Goal: Task Accomplishment & Management: Complete application form

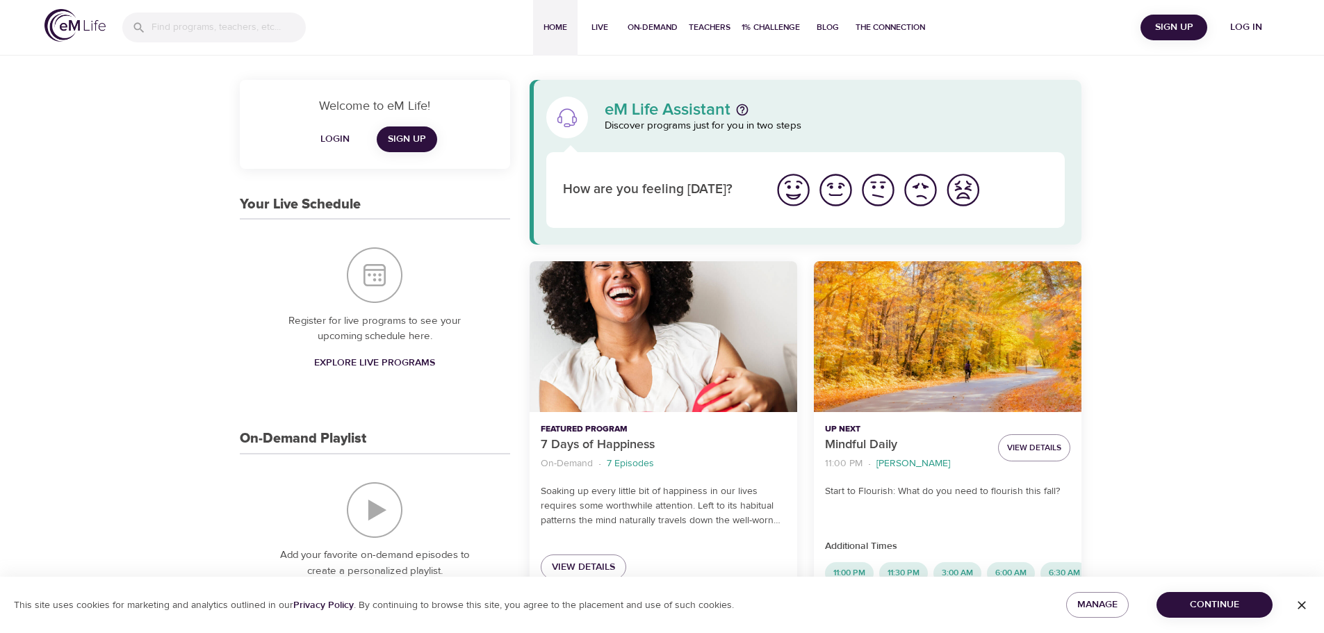
click at [338, 136] on span "Login" at bounding box center [334, 139] width 33 height 17
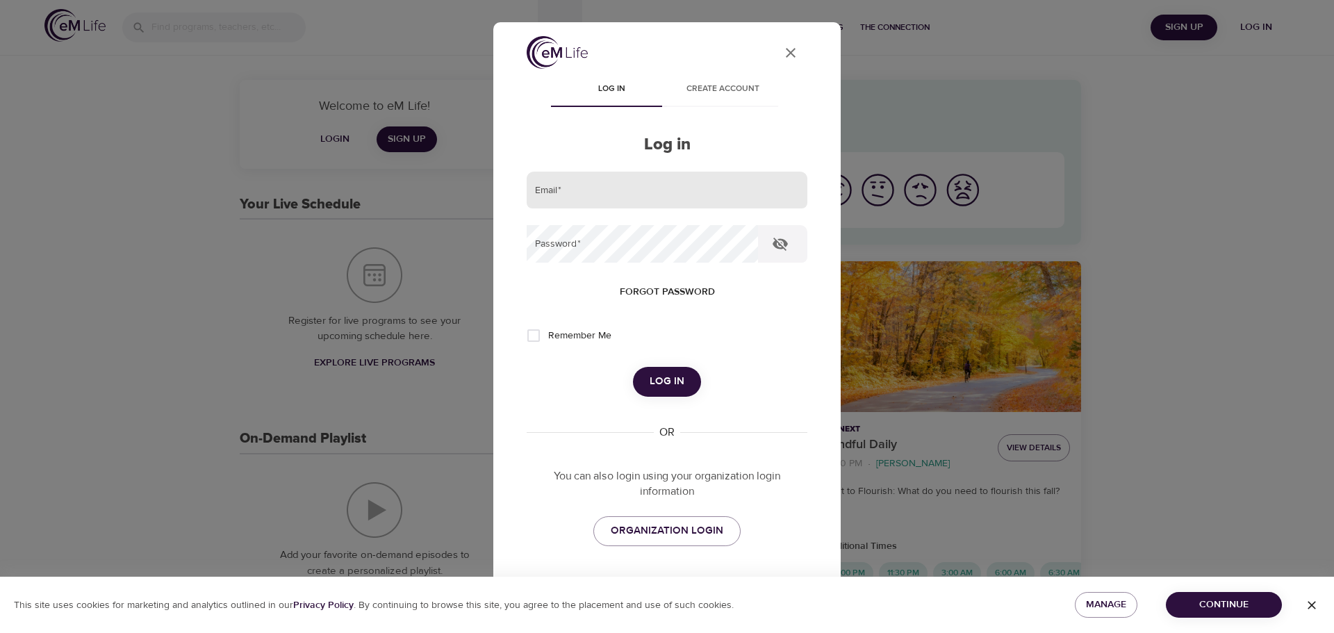
click at [570, 188] on input "email" at bounding box center [667, 191] width 281 height 38
type input "[PERSON_NAME][EMAIL_ADDRESS][DOMAIN_NAME]"
click at [535, 338] on input "Remember Me" at bounding box center [533, 335] width 29 height 29
checkbox input "true"
click at [660, 376] on span "Log in" at bounding box center [667, 381] width 35 height 18
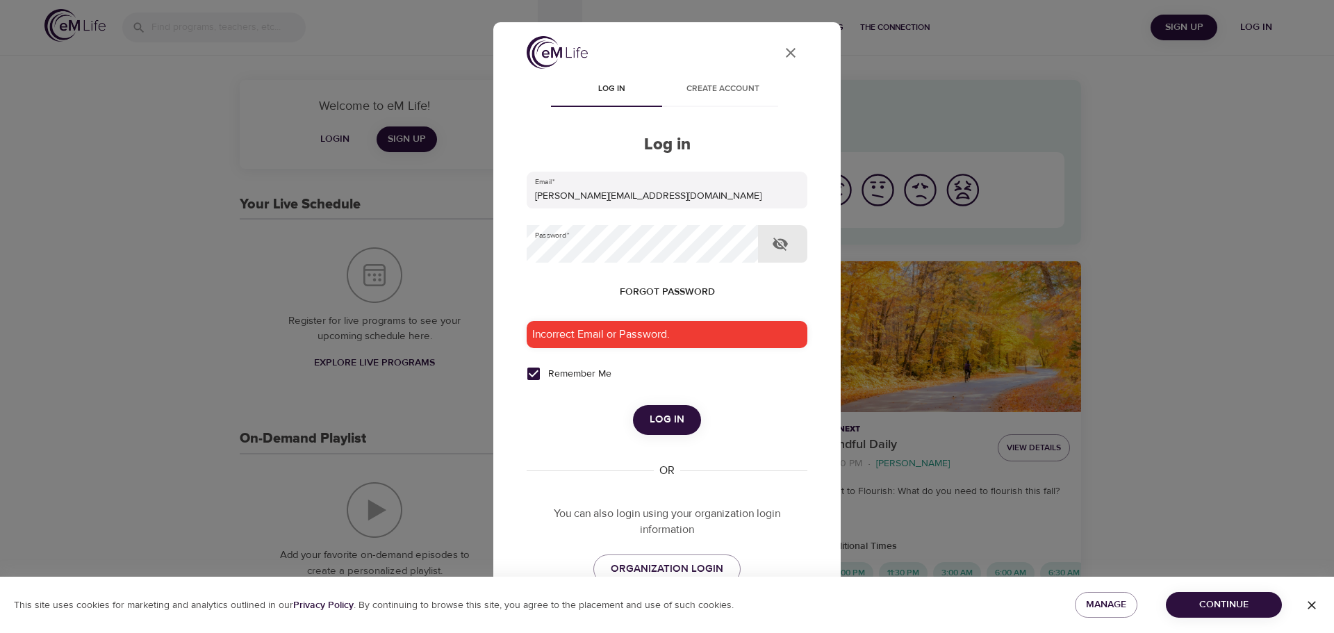
click at [780, 243] on icon "button" at bounding box center [780, 244] width 17 height 17
click at [707, 195] on input "[PERSON_NAME][EMAIL_ADDRESS][DOMAIN_NAME]" at bounding box center [667, 191] width 281 height 38
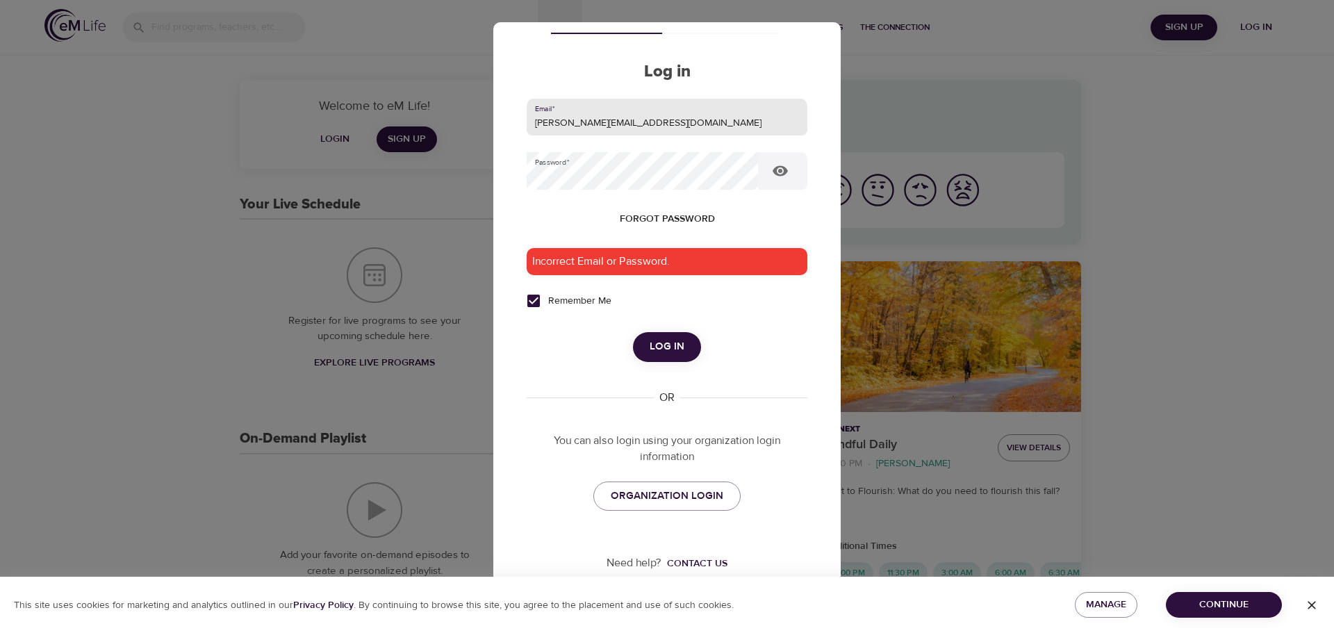
scroll to position [78, 0]
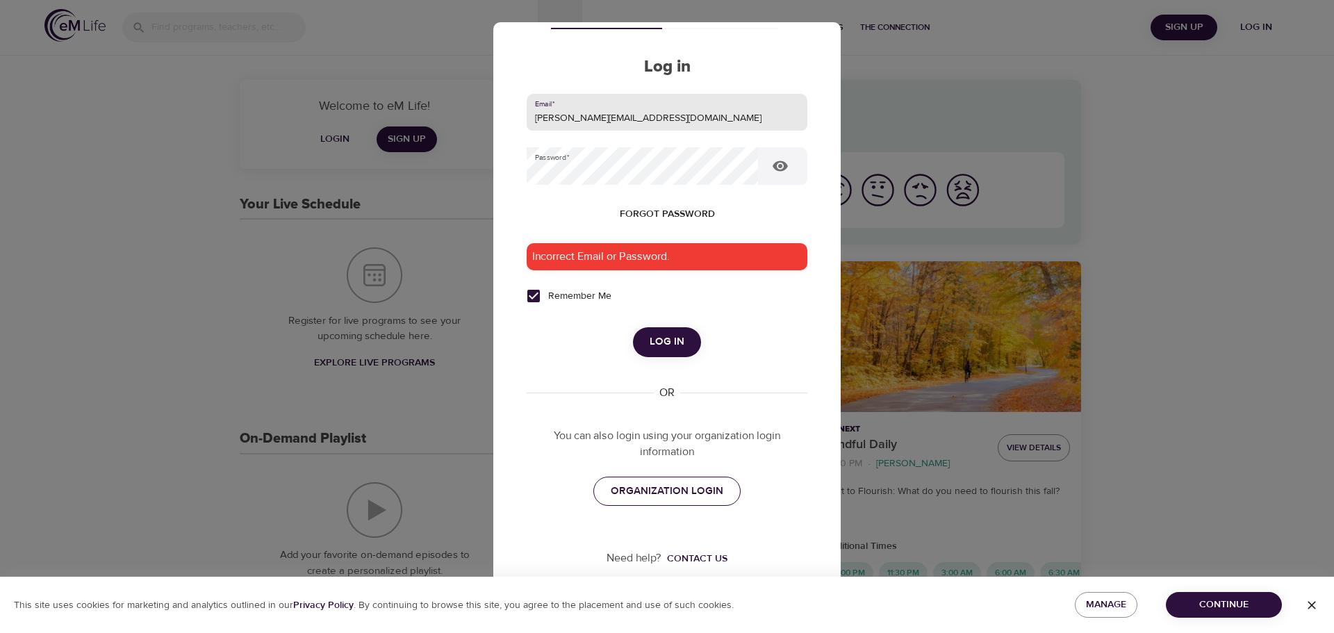
click at [680, 491] on span "ORGANIZATION LOGIN" at bounding box center [667, 491] width 113 height 18
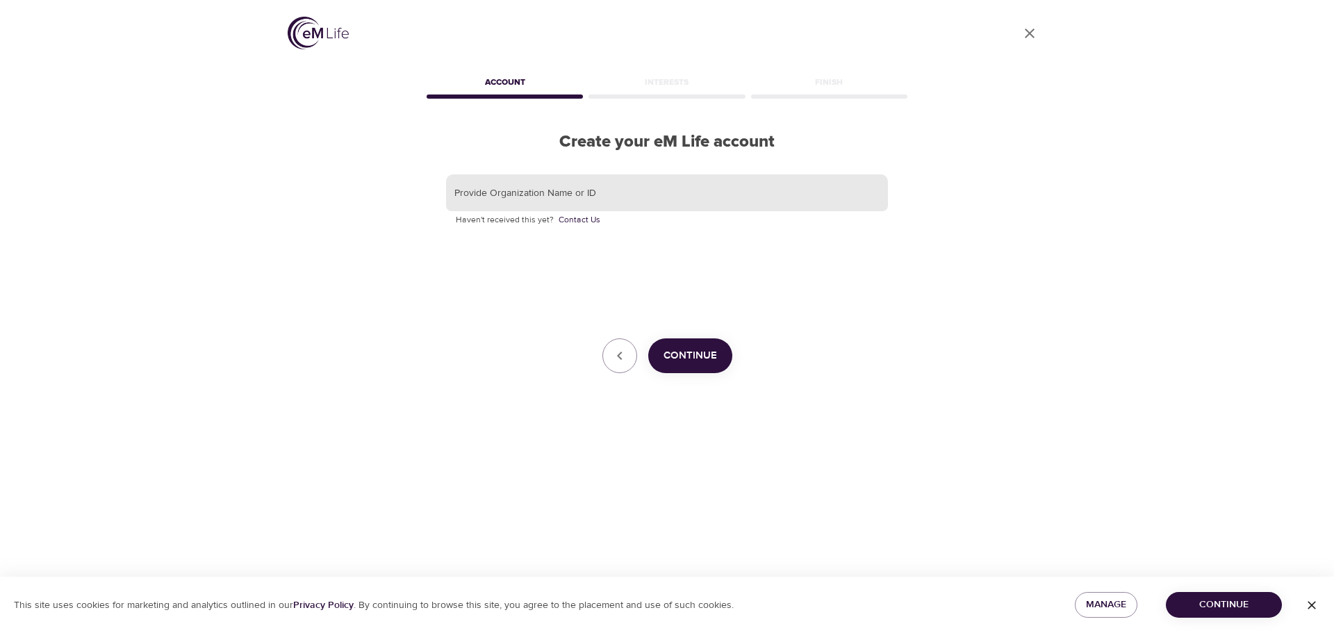
click at [593, 196] on input "text" at bounding box center [667, 193] width 442 height 38
type input "KORNFERRY"
click at [684, 350] on button "Continue" at bounding box center [690, 355] width 84 height 35
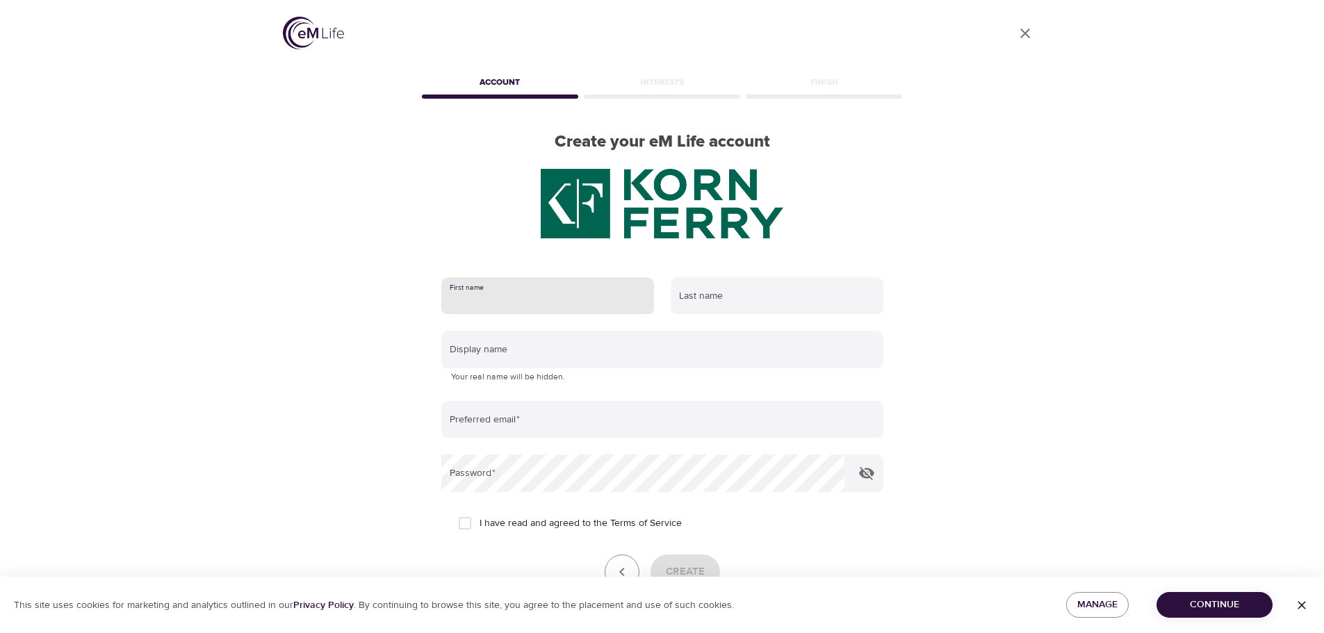
click at [503, 299] on input "text" at bounding box center [547, 296] width 213 height 38
type input "Illona"
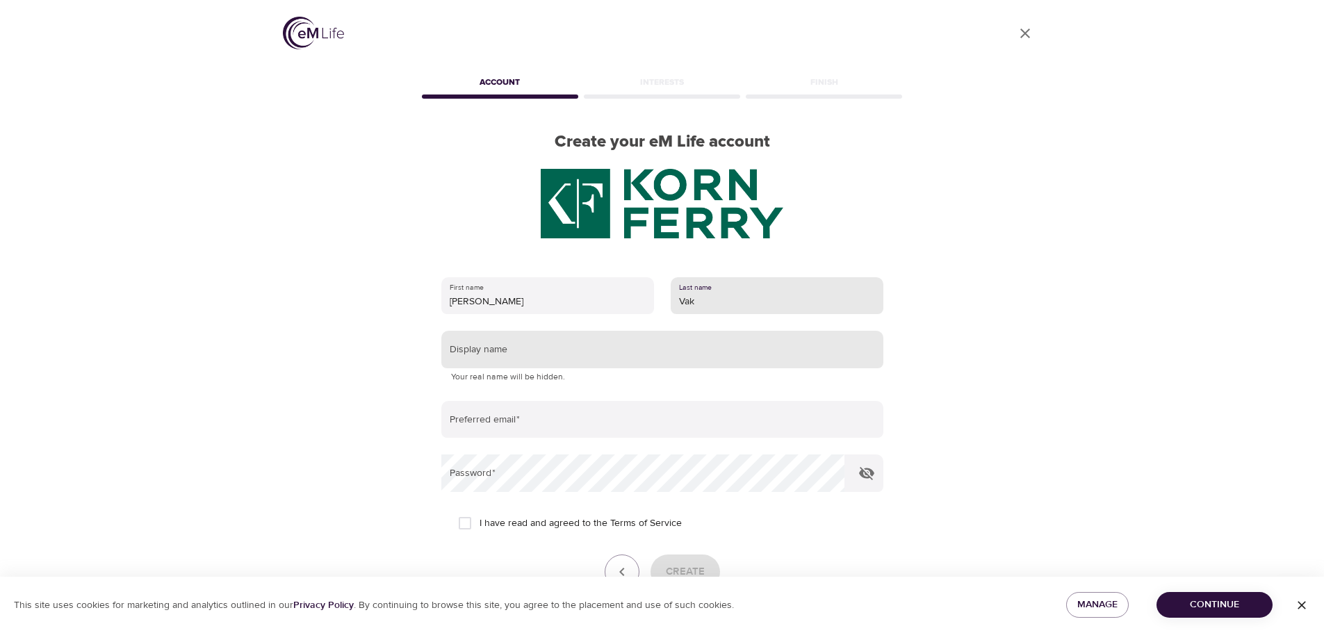
type input "Vak"
click at [512, 340] on input "text" at bounding box center [662, 350] width 442 height 38
type input "I"
type input "G"
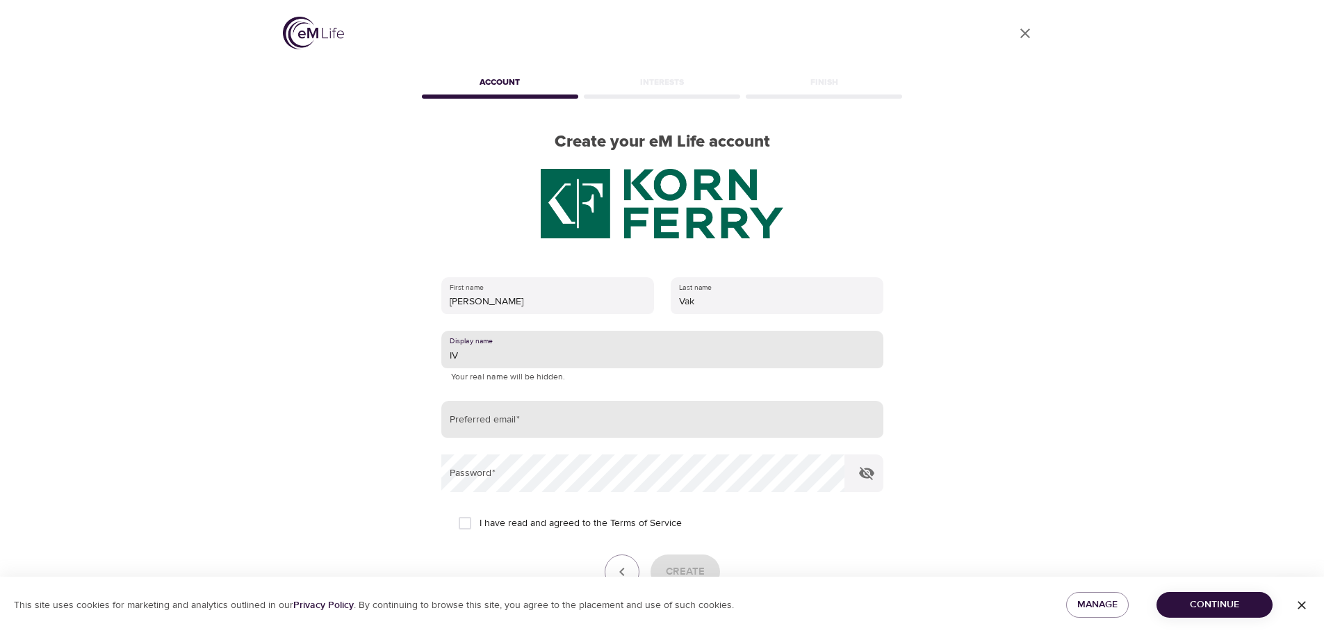
type input "IV"
click at [543, 429] on input "email" at bounding box center [662, 420] width 442 height 38
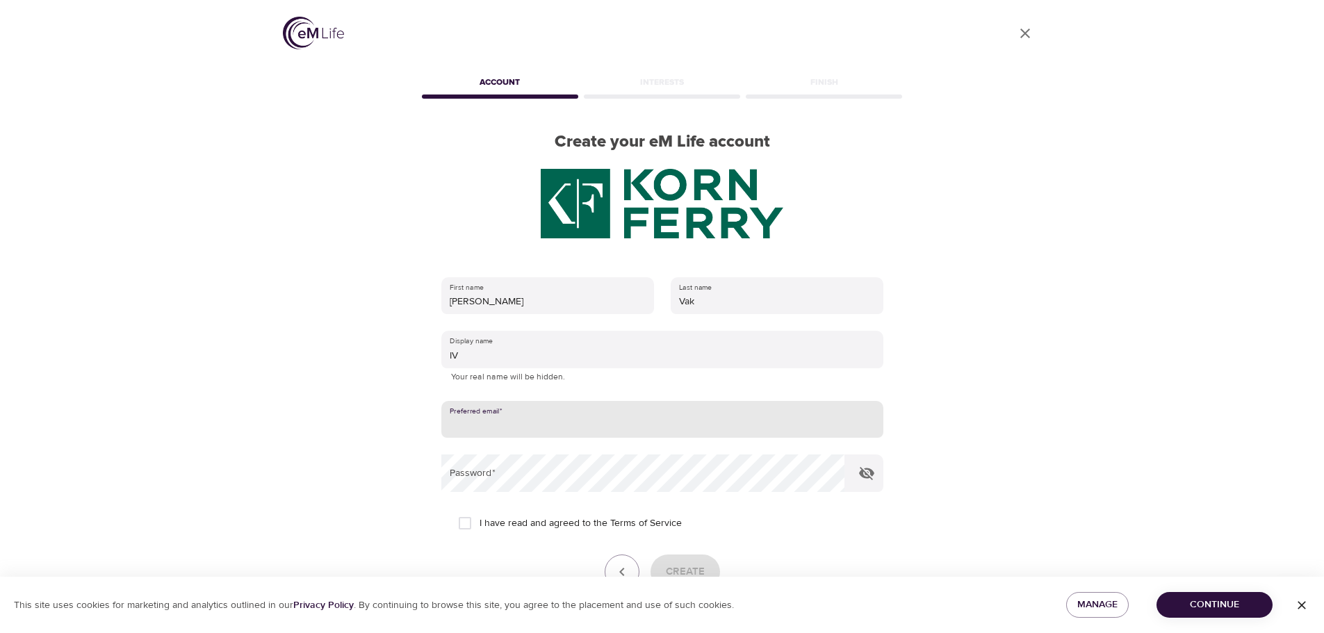
type input "[PERSON_NAME][EMAIL_ADDRESS][DOMAIN_NAME]"
drag, startPoint x: 605, startPoint y: 424, endPoint x: 377, endPoint y: 422, distance: 227.9
click at [379, 423] on div "User Profile Account Interests Finish Create your eM Life account First name Il…" at bounding box center [662, 316] width 792 height 633
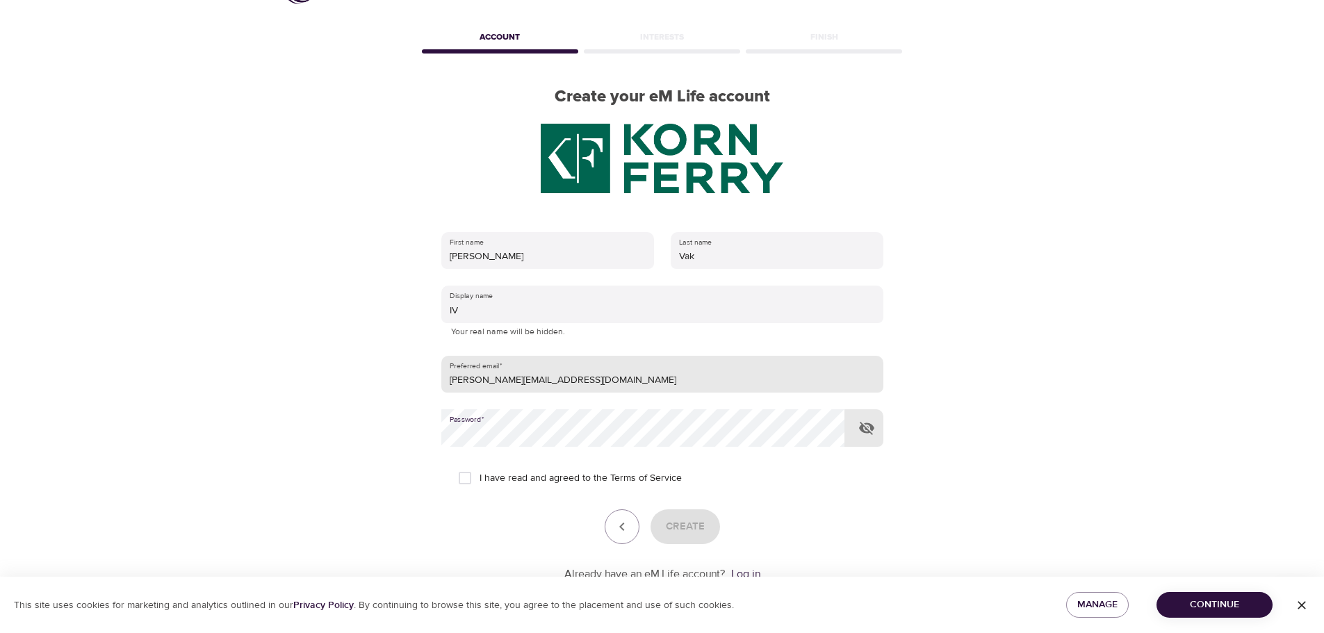
scroll to position [69, 0]
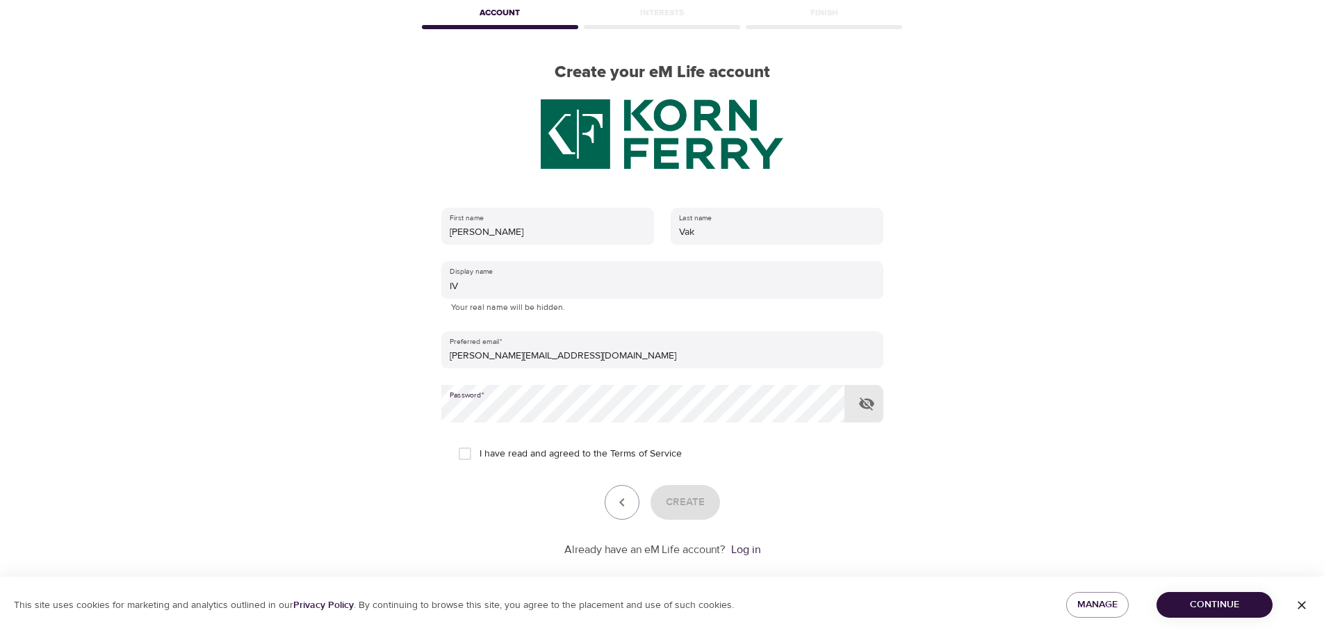
click at [867, 402] on icon "button" at bounding box center [866, 403] width 17 height 17
click at [460, 455] on input "I have read and agreed to the Terms of Service" at bounding box center [464, 453] width 29 height 29
checkbox input "true"
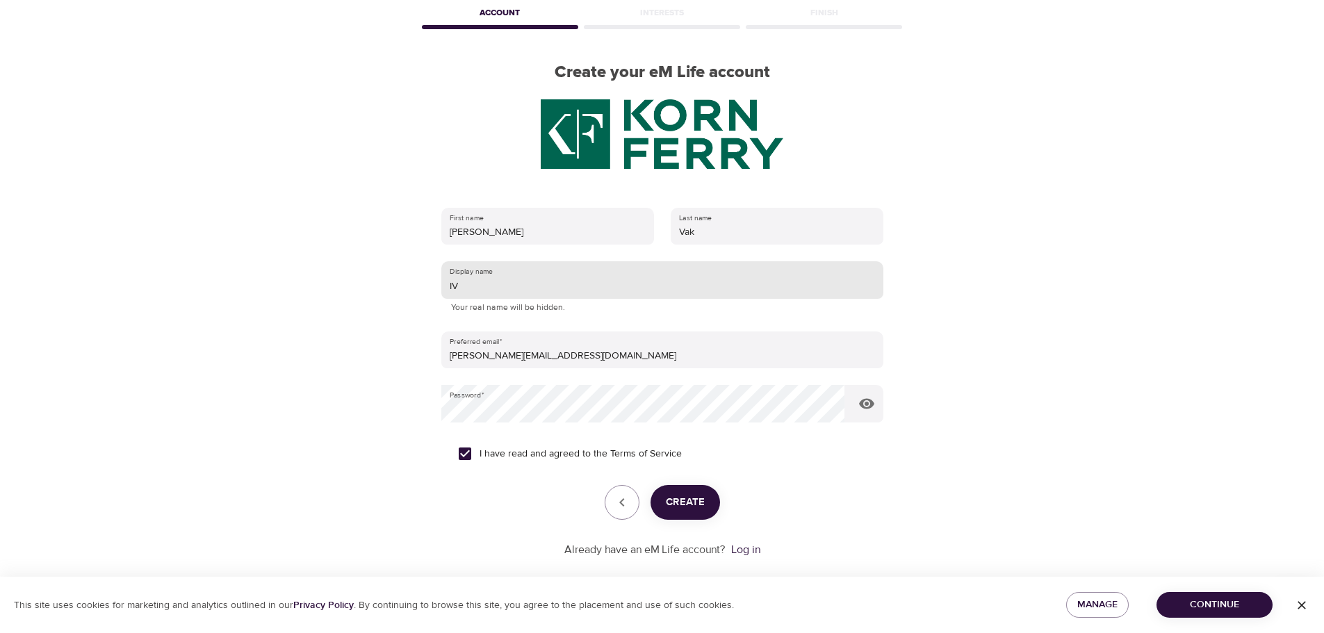
click at [496, 284] on input "IV" at bounding box center [662, 280] width 442 height 38
type input "IV25"
click at [691, 500] on span "Create" at bounding box center [685, 502] width 39 height 18
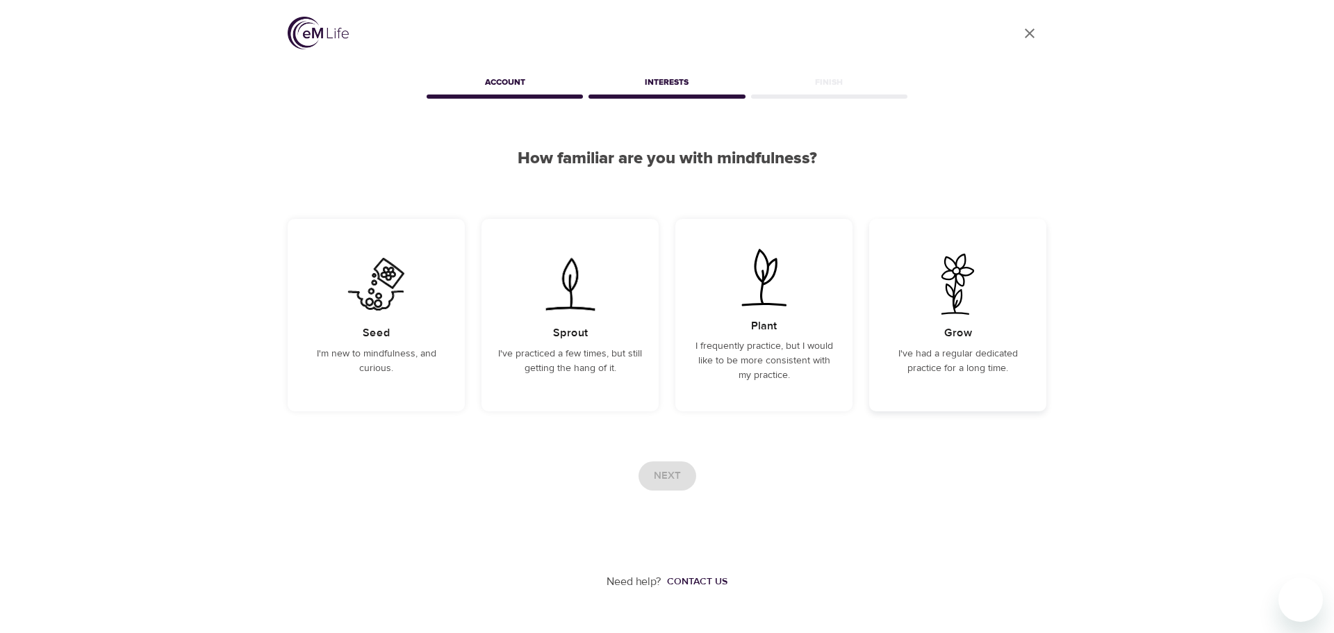
click at [961, 356] on p "I've had a regular dedicated practice for a long time." at bounding box center [958, 361] width 144 height 29
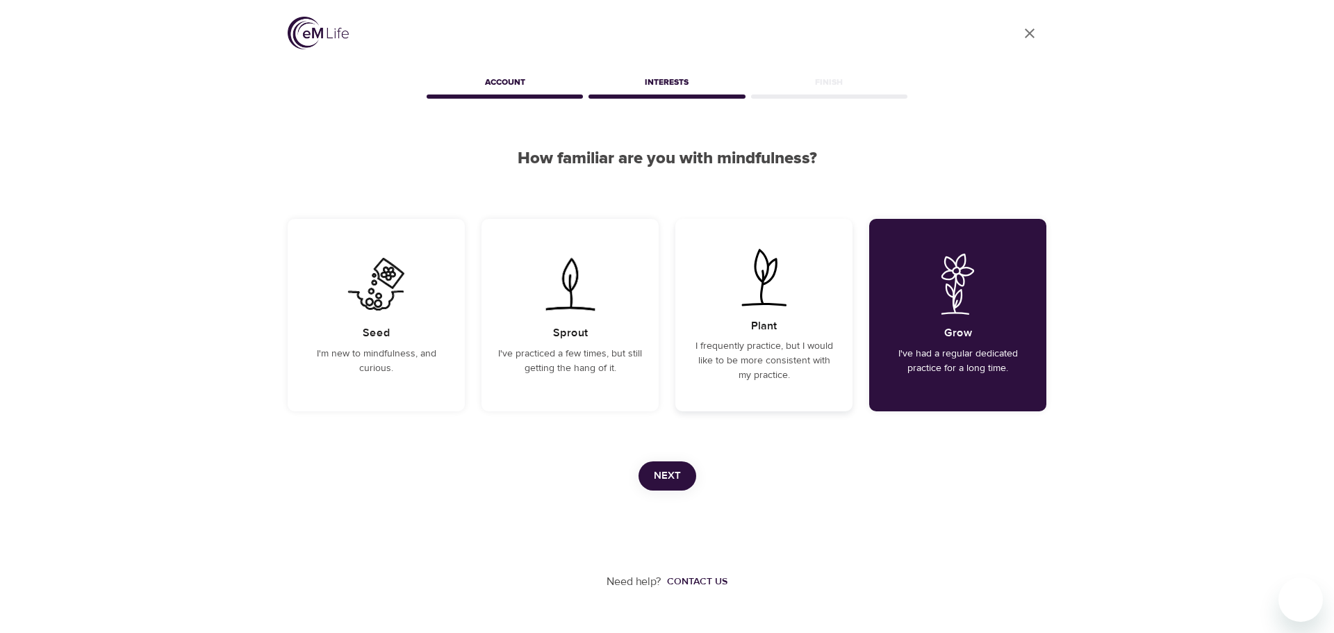
click at [789, 377] on p "I frequently practice, but I would like to be more consistent with my practice." at bounding box center [764, 361] width 144 height 44
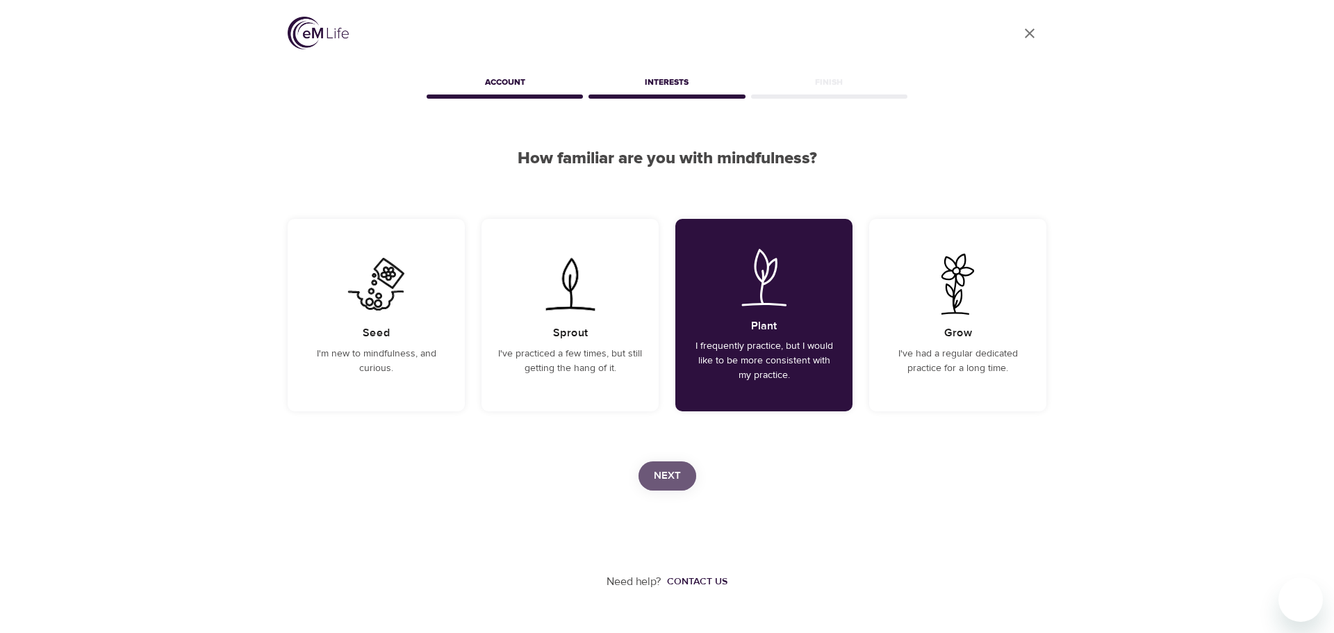
click at [664, 470] on span "Next" at bounding box center [667, 476] width 27 height 18
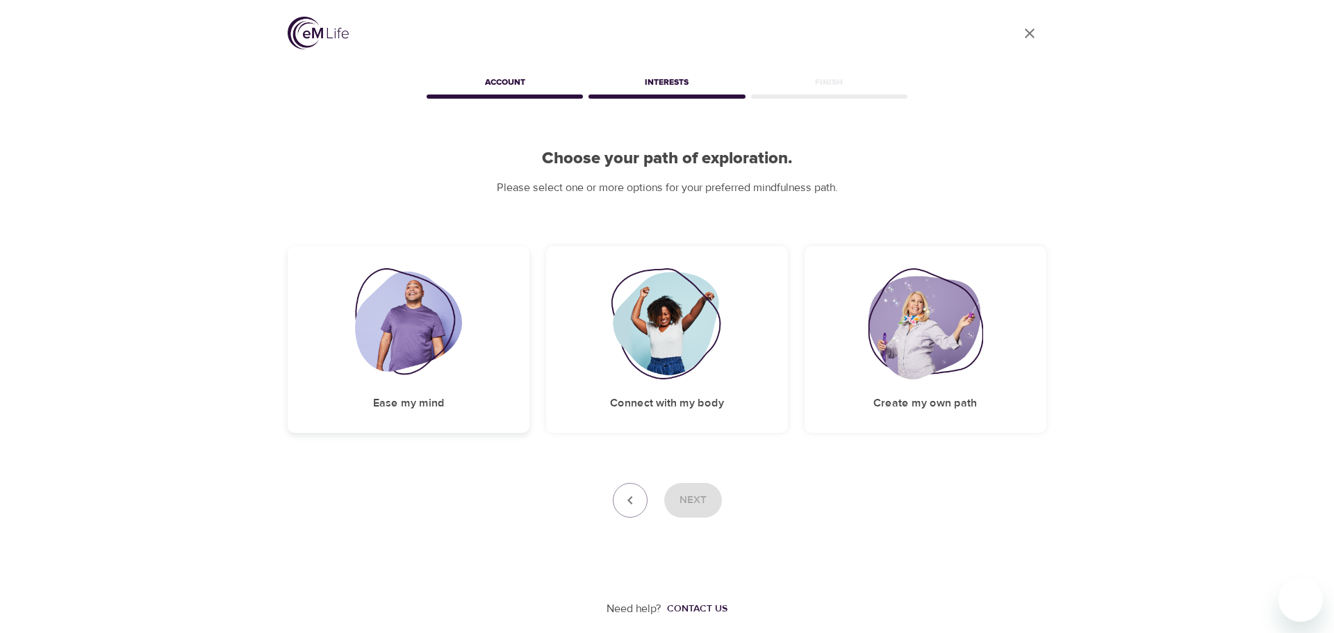
click at [433, 345] on img at bounding box center [409, 323] width 108 height 111
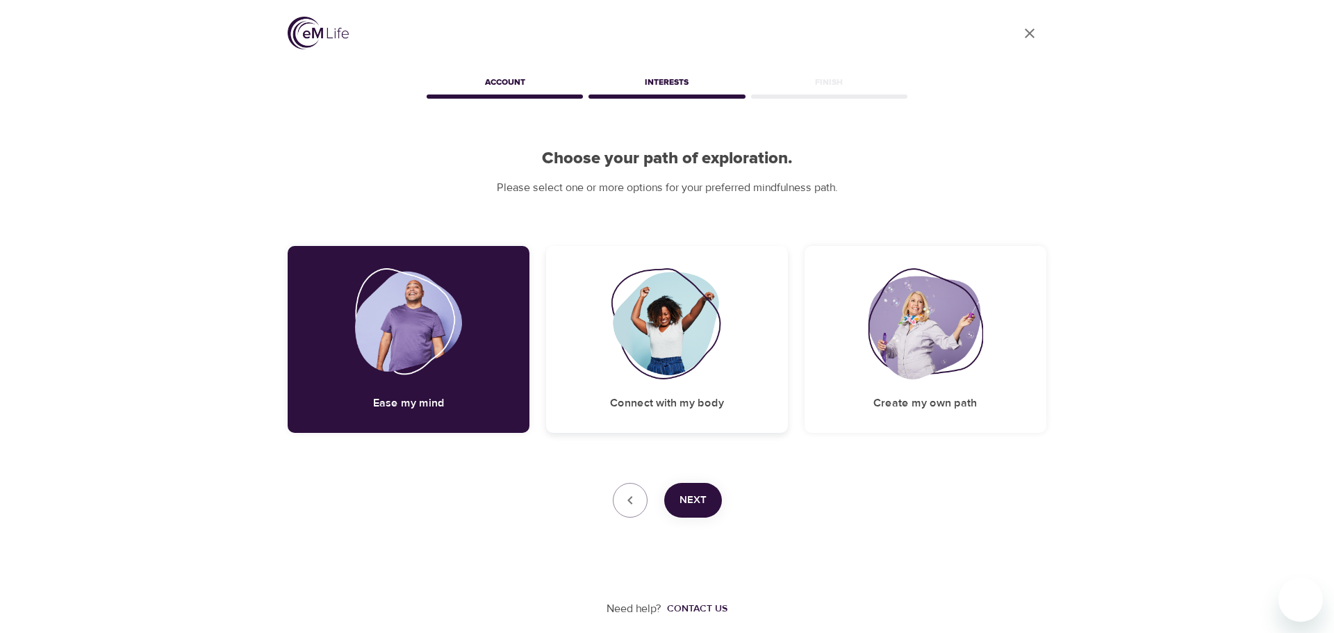
click at [728, 330] on div "Connect with my body" at bounding box center [667, 339] width 242 height 187
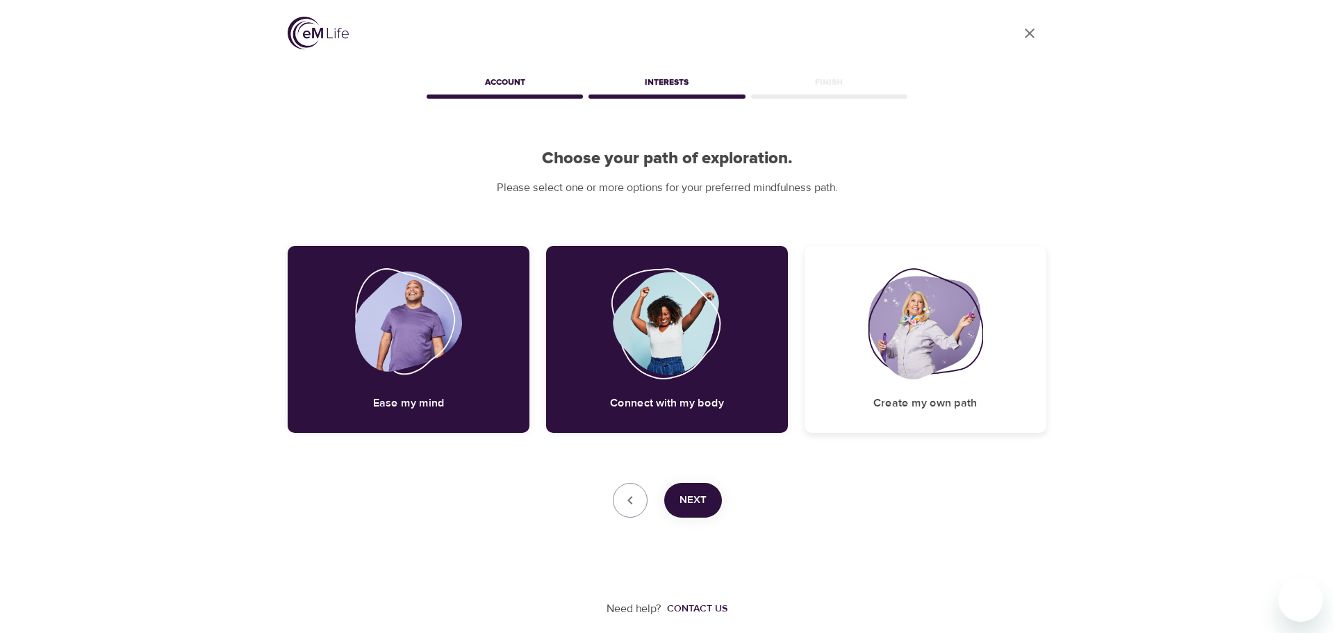
click at [914, 325] on img at bounding box center [925, 323] width 115 height 111
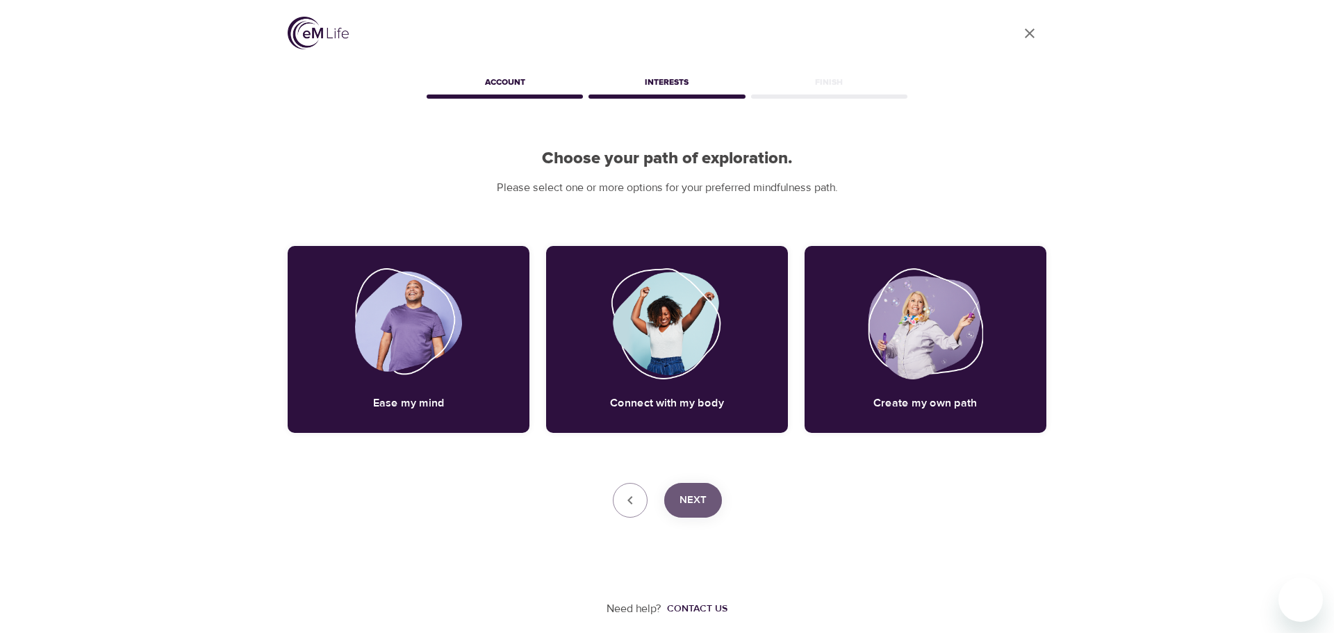
click at [694, 506] on span "Next" at bounding box center [693, 500] width 27 height 18
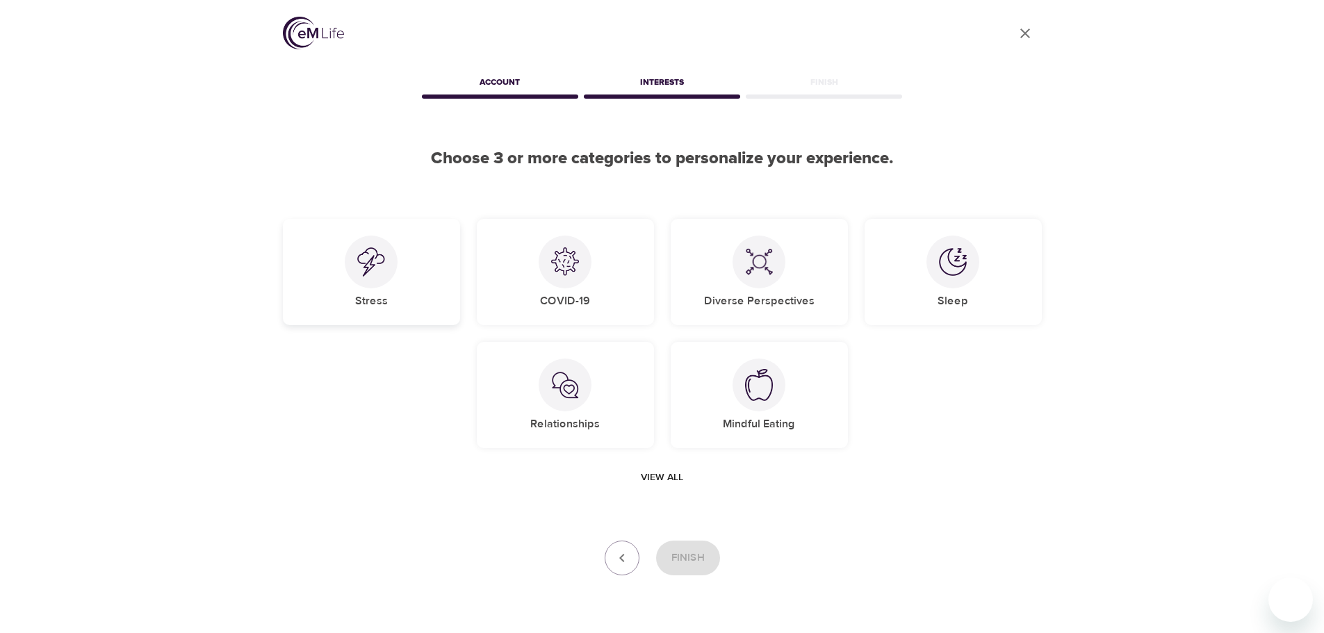
click at [341, 279] on div "Stress" at bounding box center [371, 272] width 177 height 106
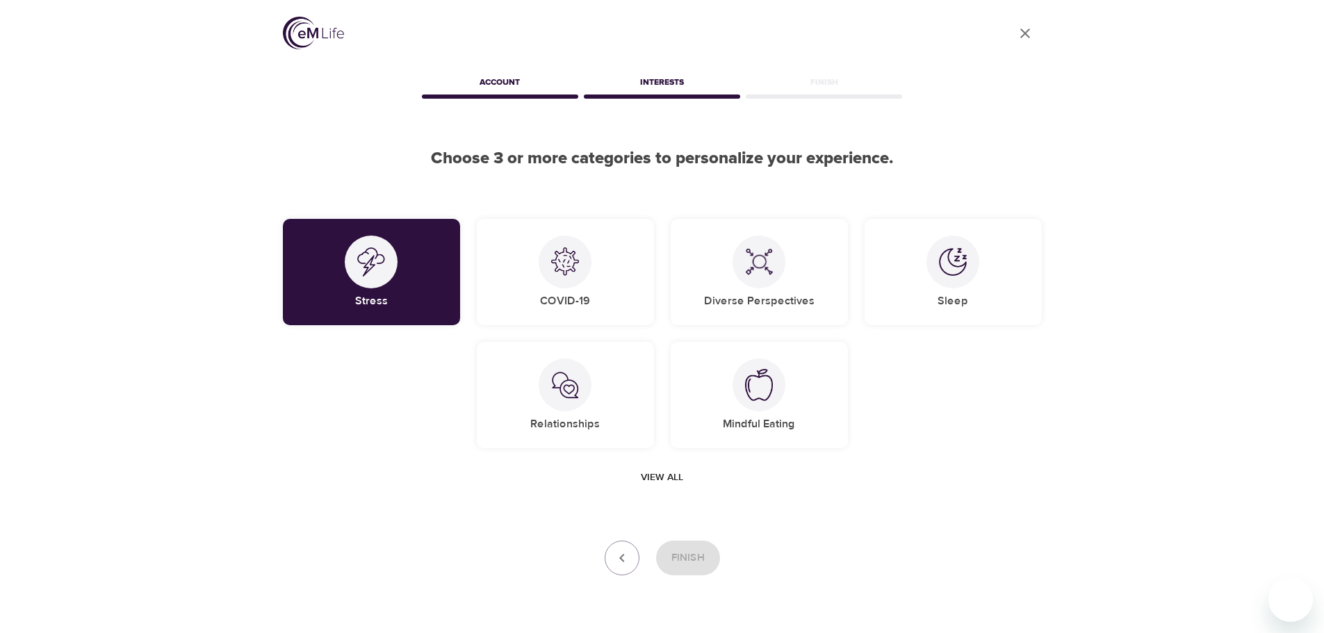
click at [669, 477] on span "View all" at bounding box center [662, 477] width 42 height 17
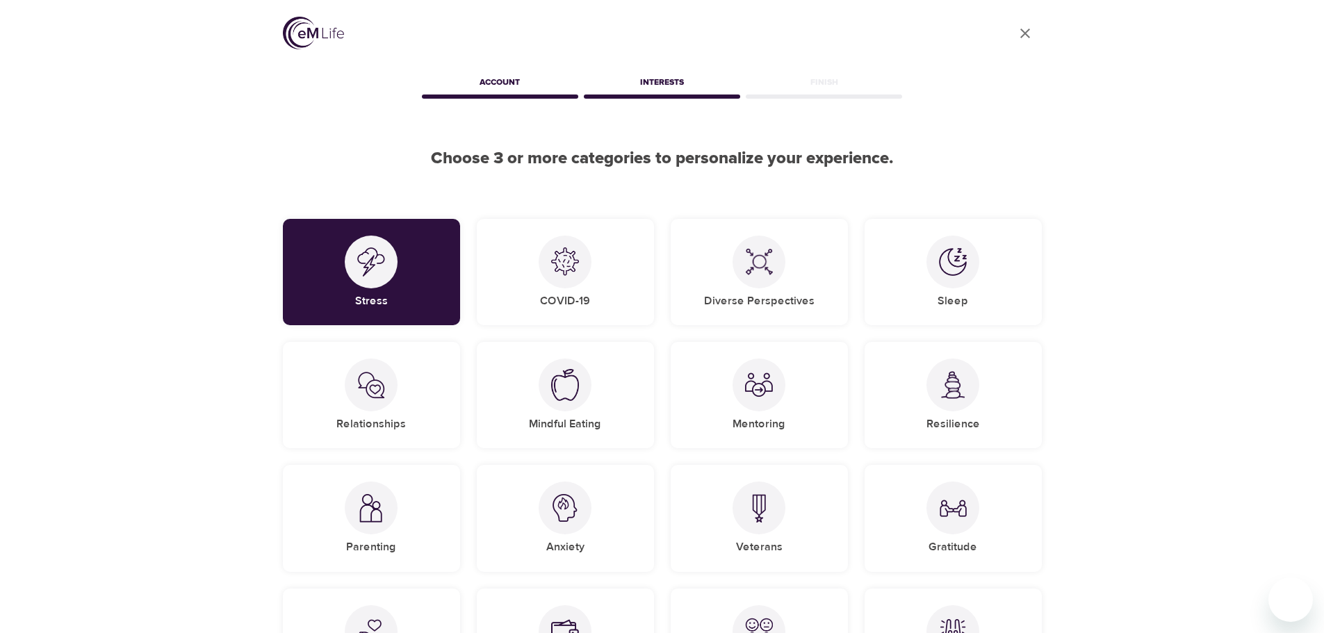
scroll to position [69, 0]
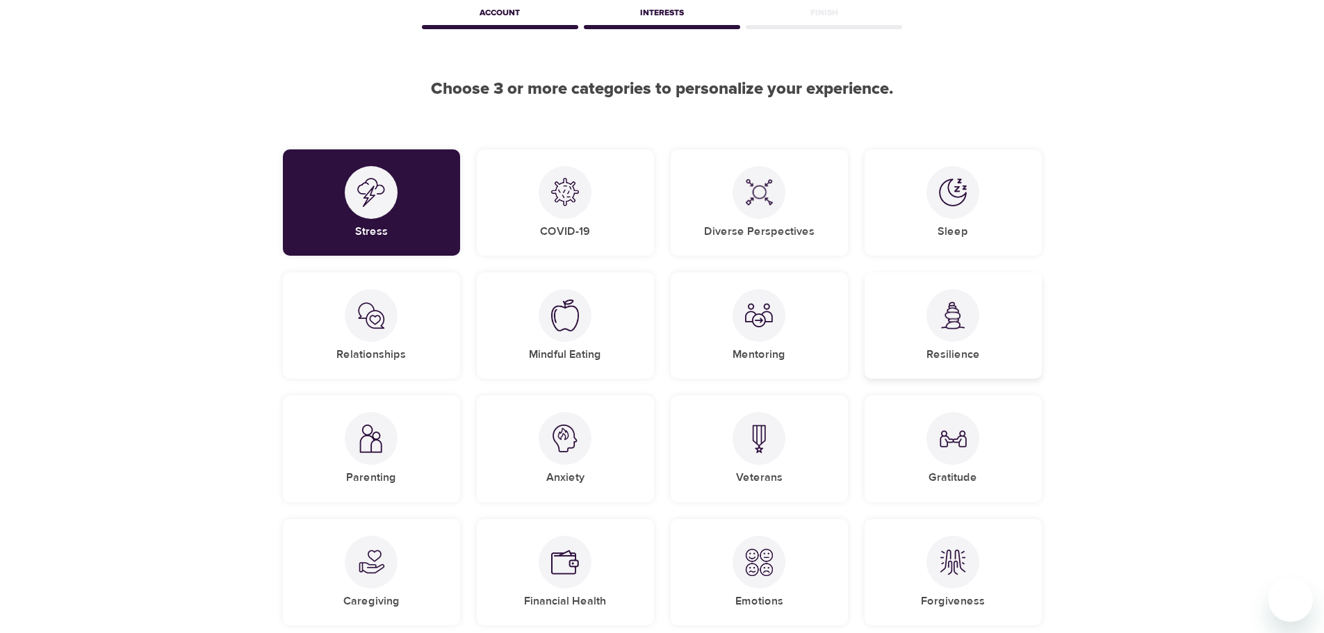
click at [951, 330] on div at bounding box center [952, 315] width 53 height 53
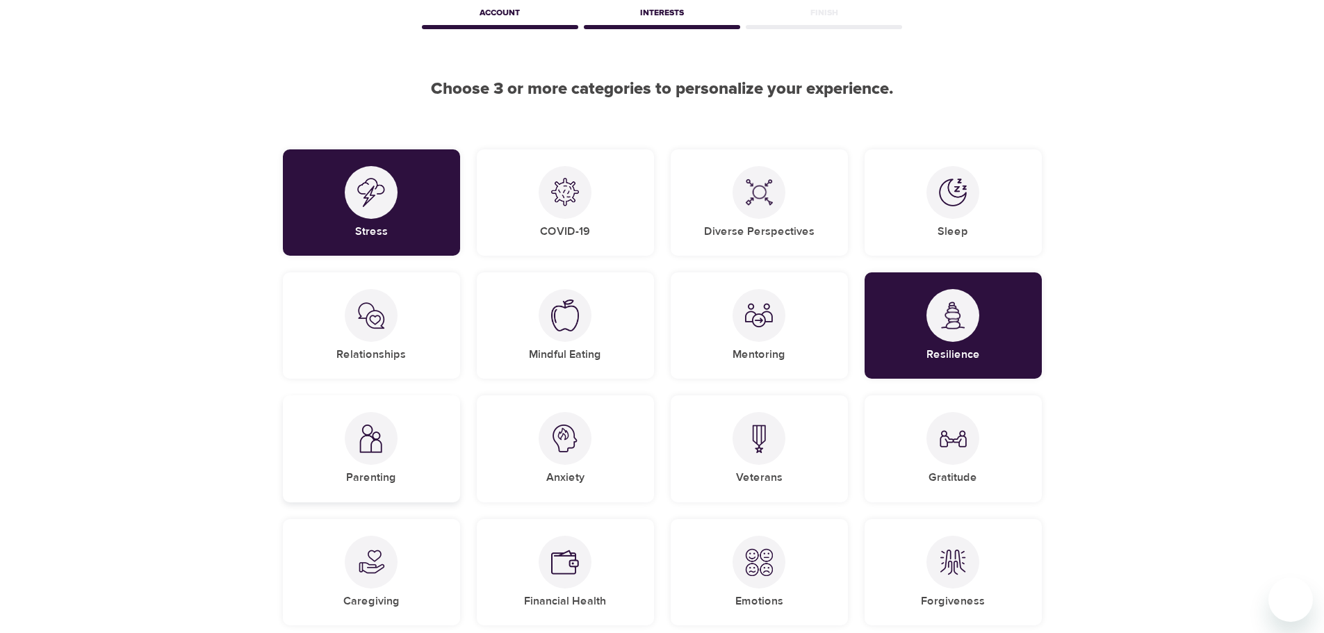
click at [426, 462] on div "Parenting" at bounding box center [371, 448] width 177 height 106
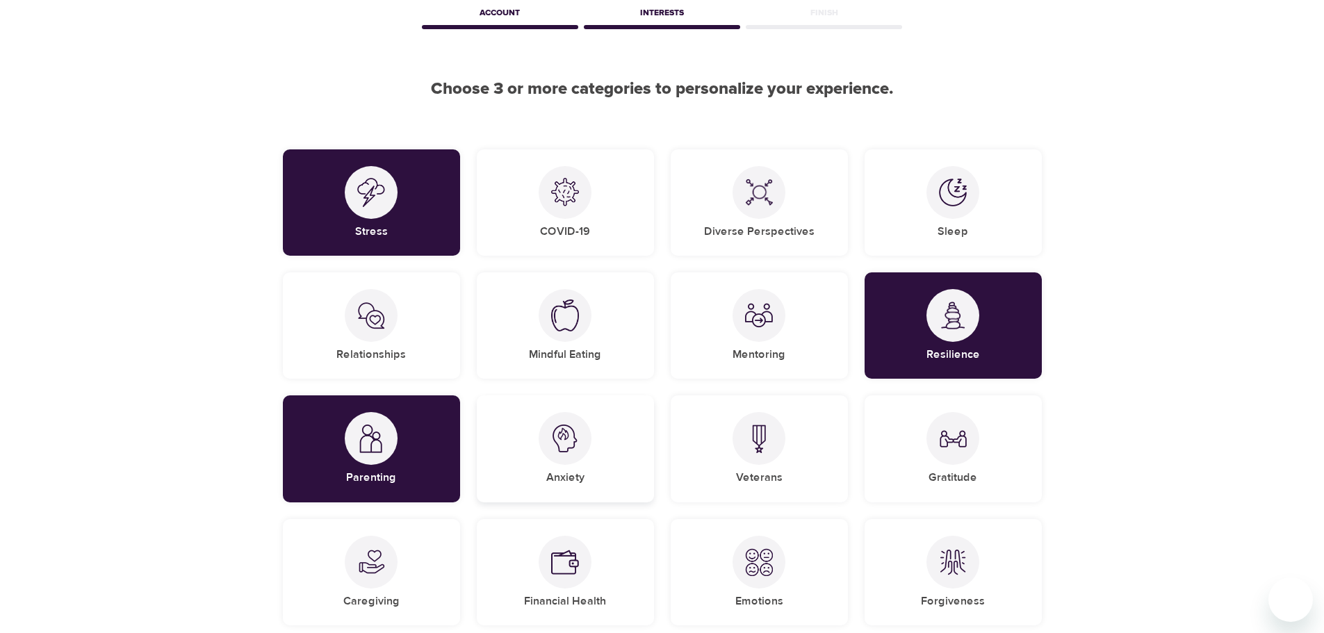
click at [593, 448] on div "Anxiety" at bounding box center [565, 448] width 177 height 106
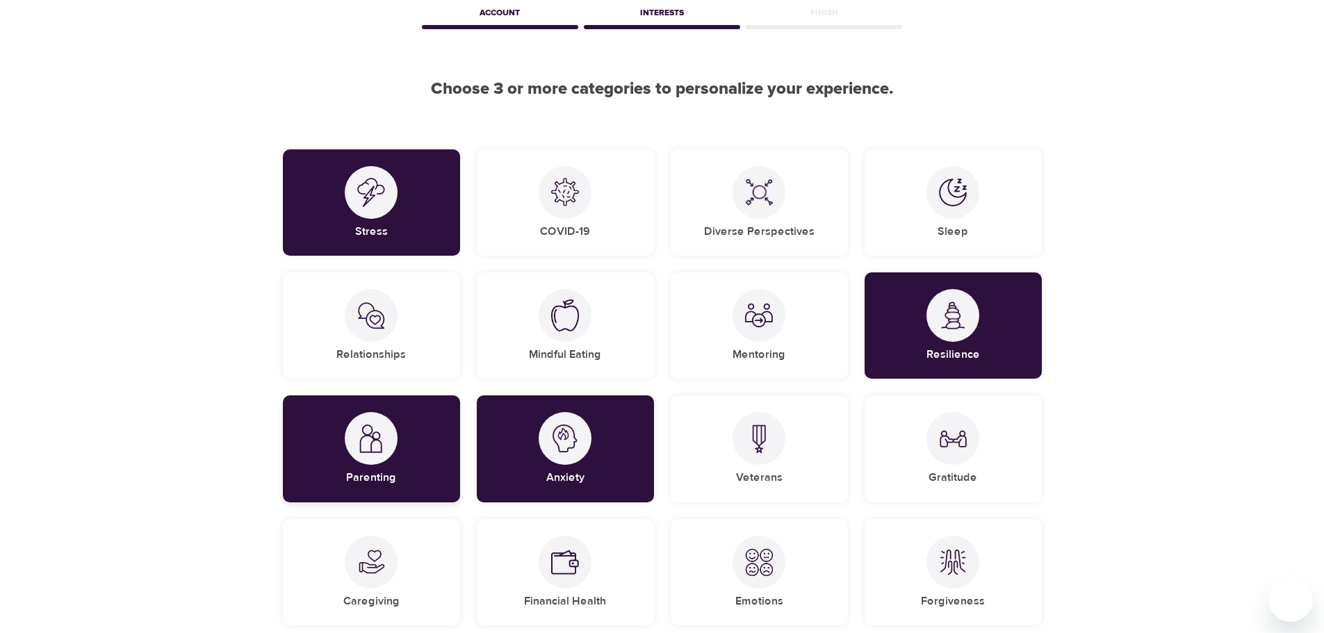
click at [417, 445] on div "Parenting" at bounding box center [371, 448] width 177 height 106
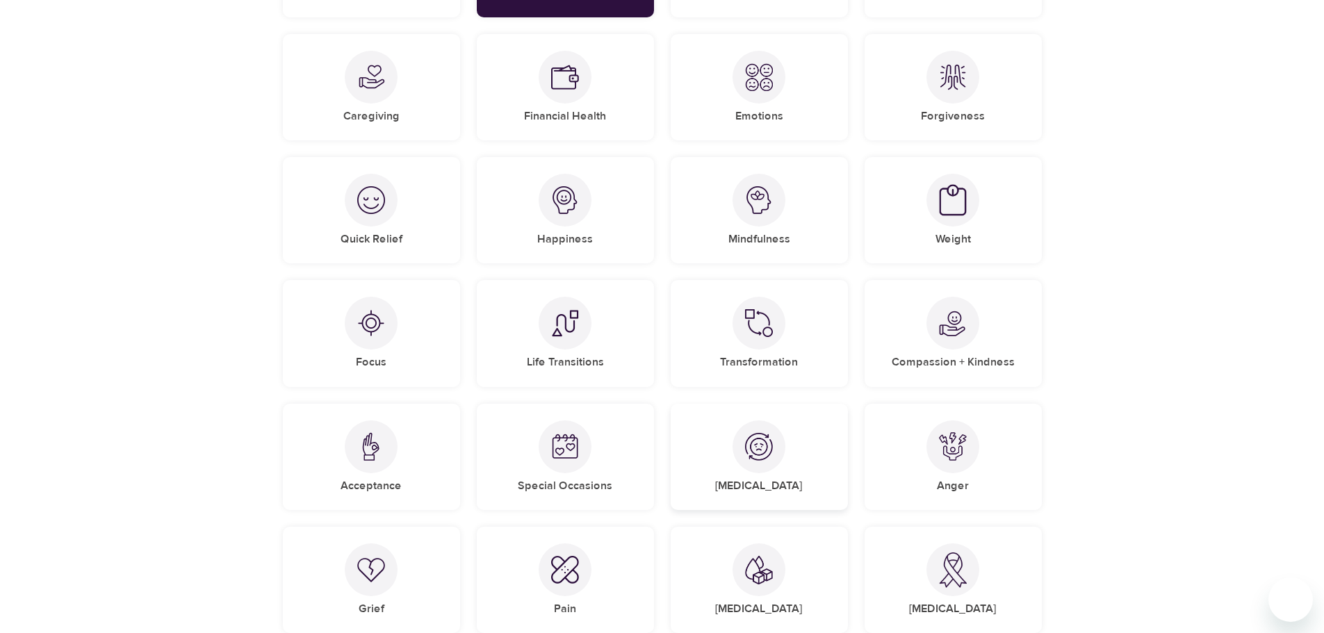
scroll to position [556, 0]
click at [759, 461] on div at bounding box center [758, 445] width 53 height 53
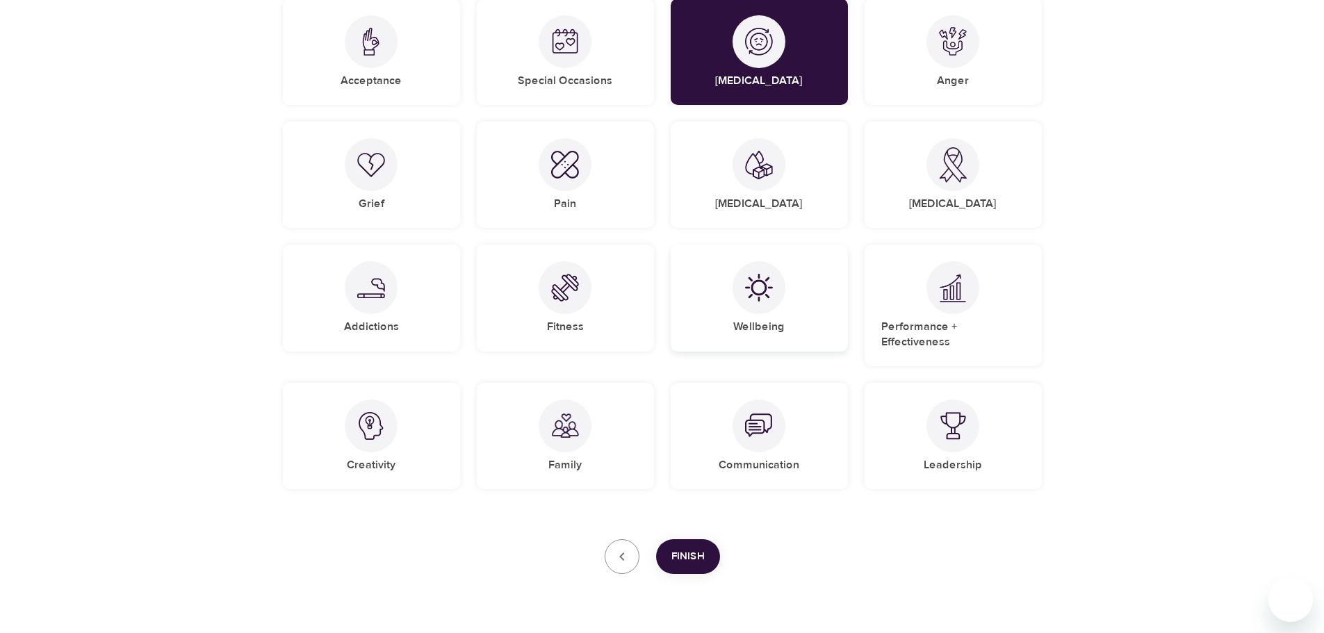
scroll to position [985, 0]
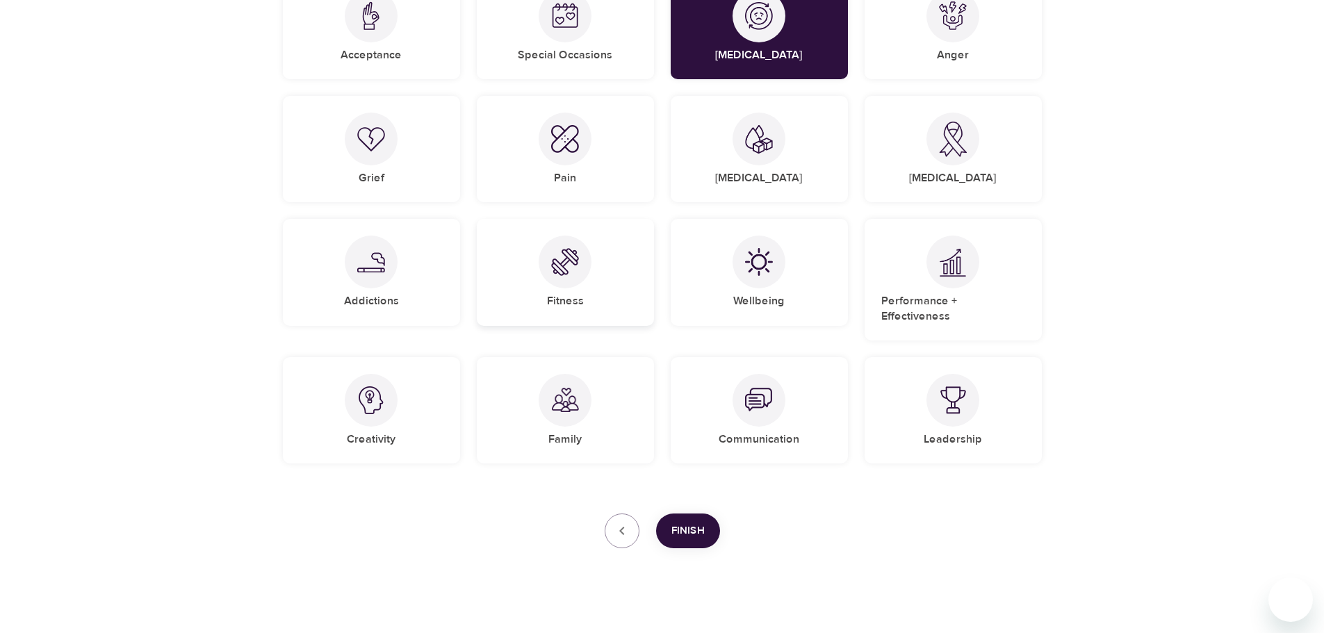
click at [561, 265] on img at bounding box center [565, 262] width 28 height 28
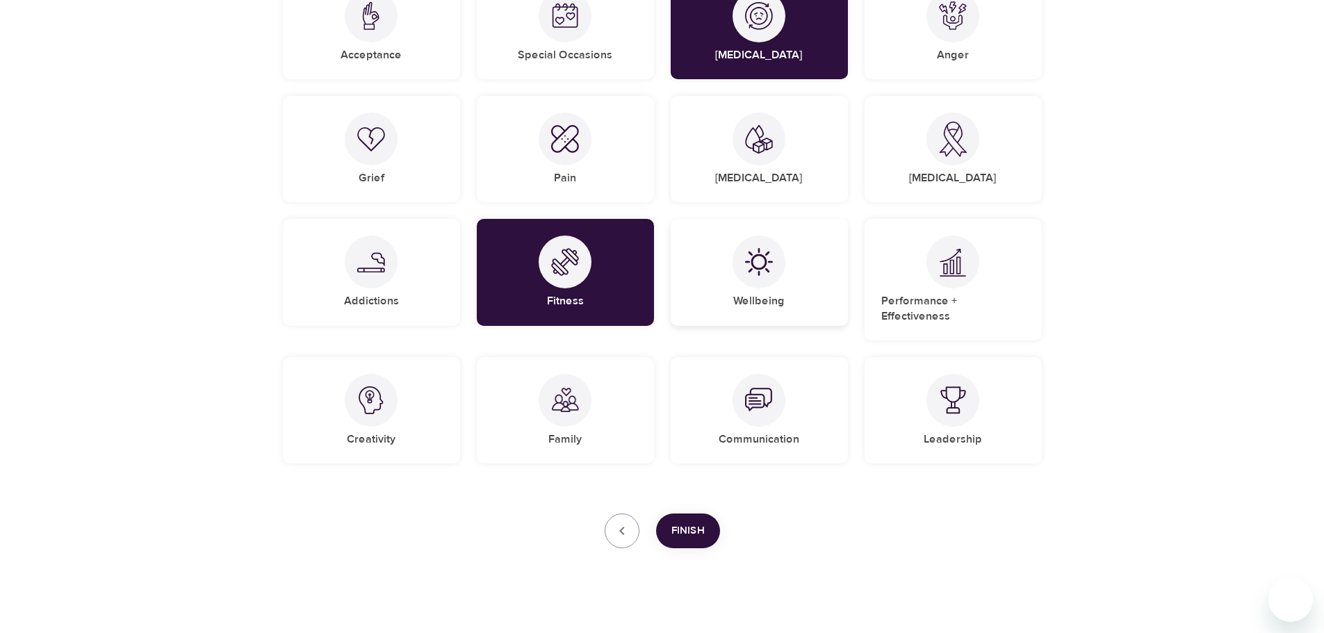
click at [774, 261] on div at bounding box center [758, 262] width 53 height 53
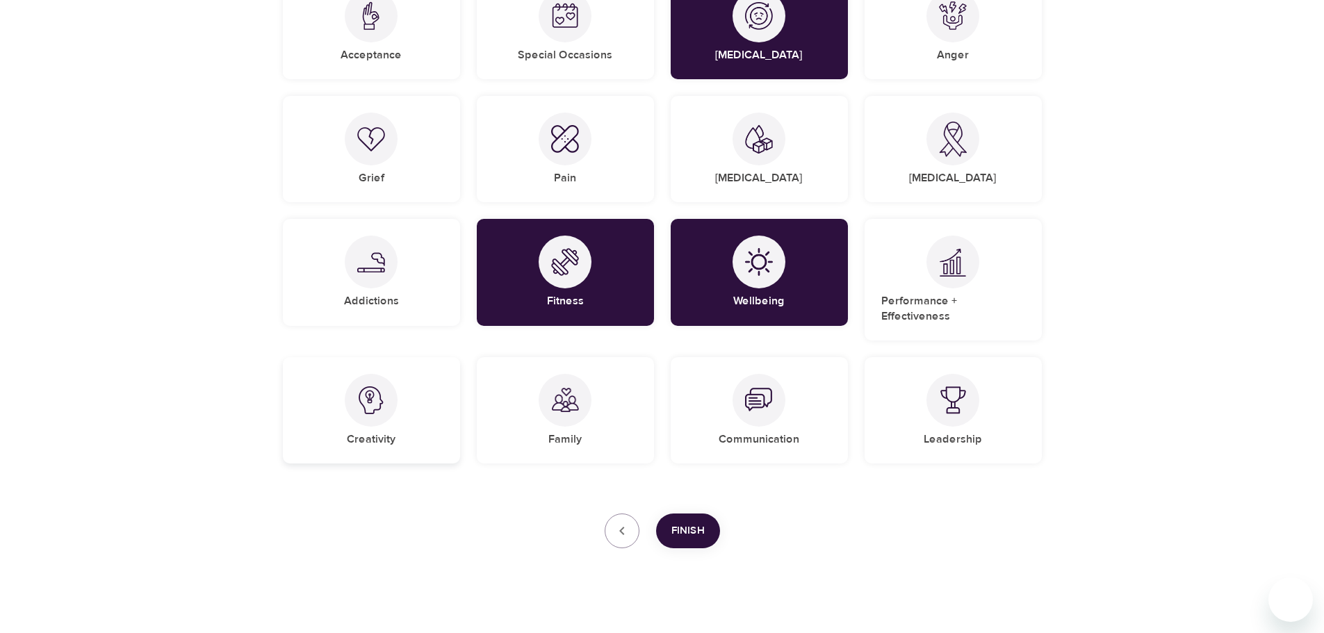
click at [372, 386] on img at bounding box center [371, 400] width 28 height 28
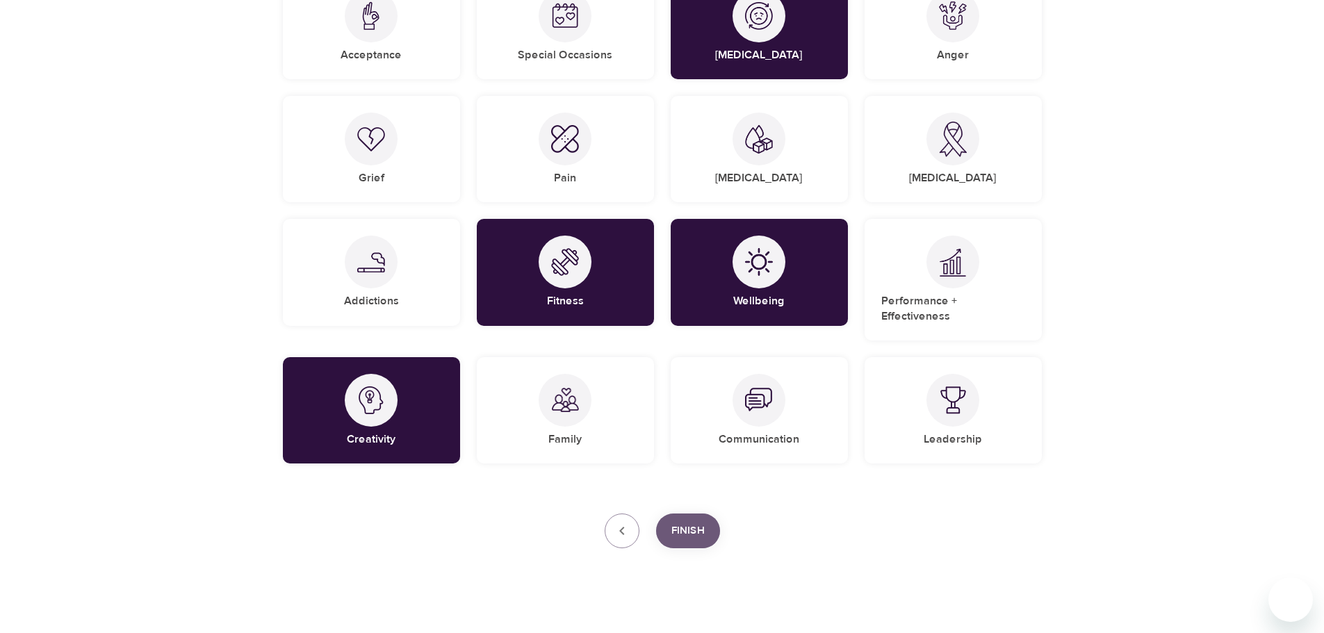
click at [687, 522] on span "Finish" at bounding box center [687, 531] width 33 height 18
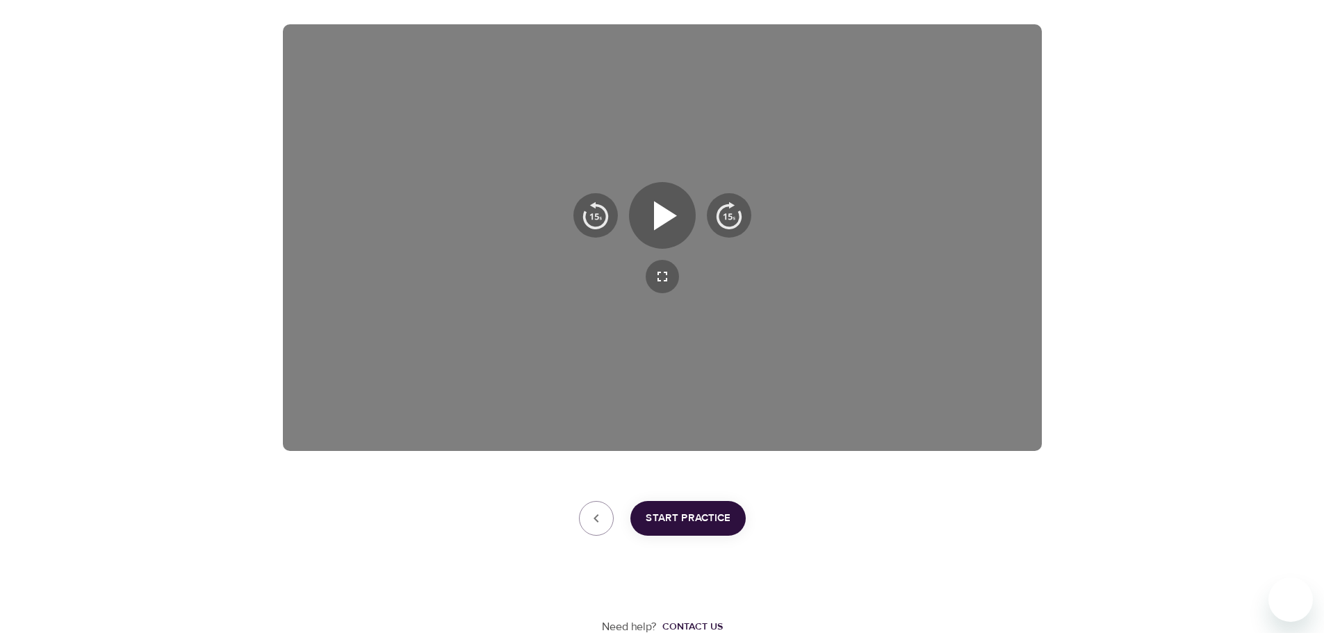
scroll to position [224, 0]
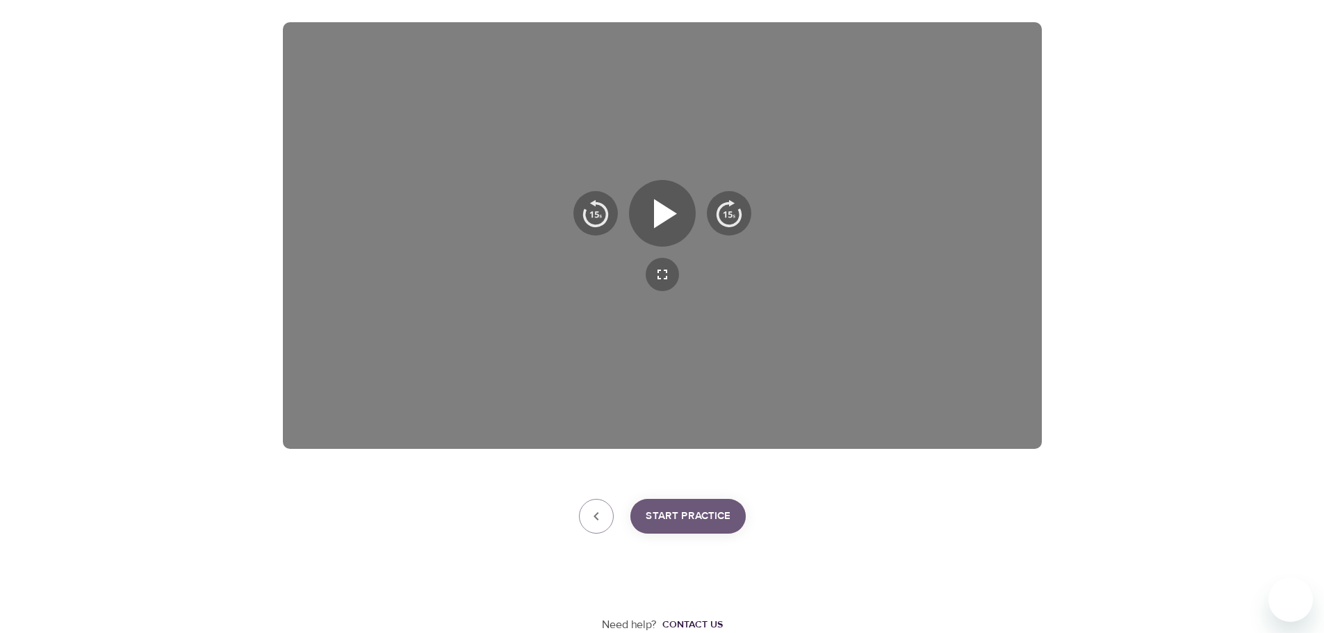
click at [684, 516] on span "Start Practice" at bounding box center [688, 516] width 85 height 18
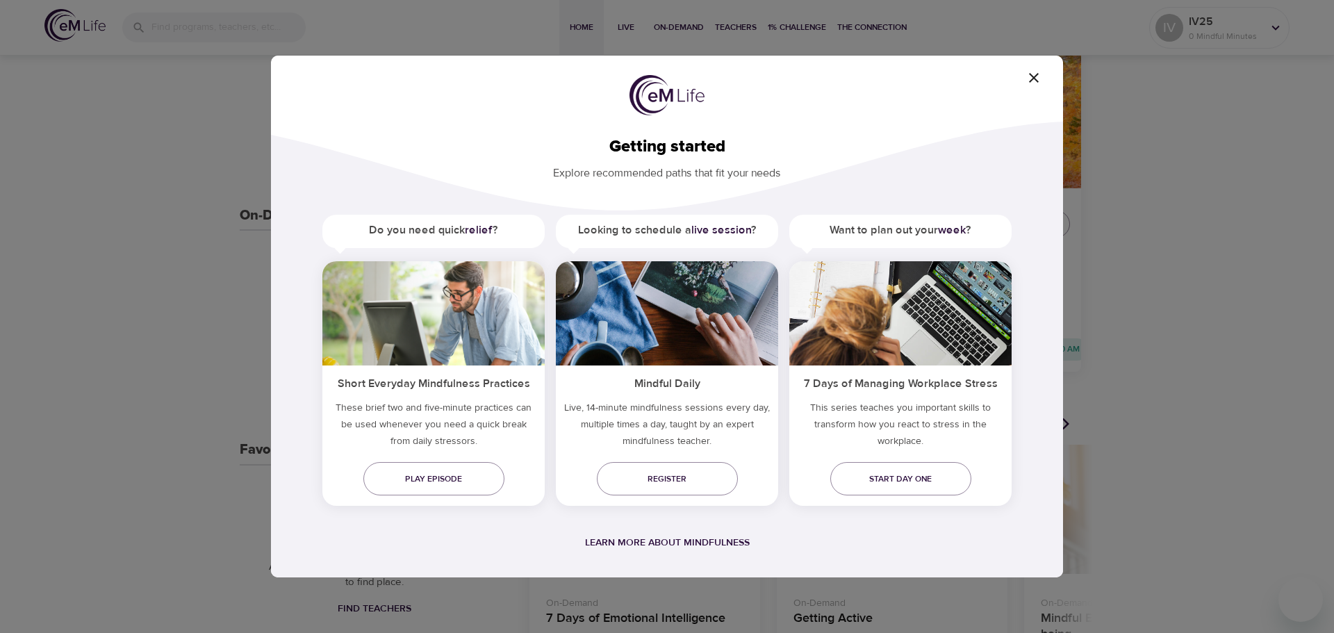
click at [882, 233] on h5 "Want to plan out your week ?" at bounding box center [900, 230] width 222 height 31
click at [618, 471] on link "Register" at bounding box center [667, 478] width 141 height 33
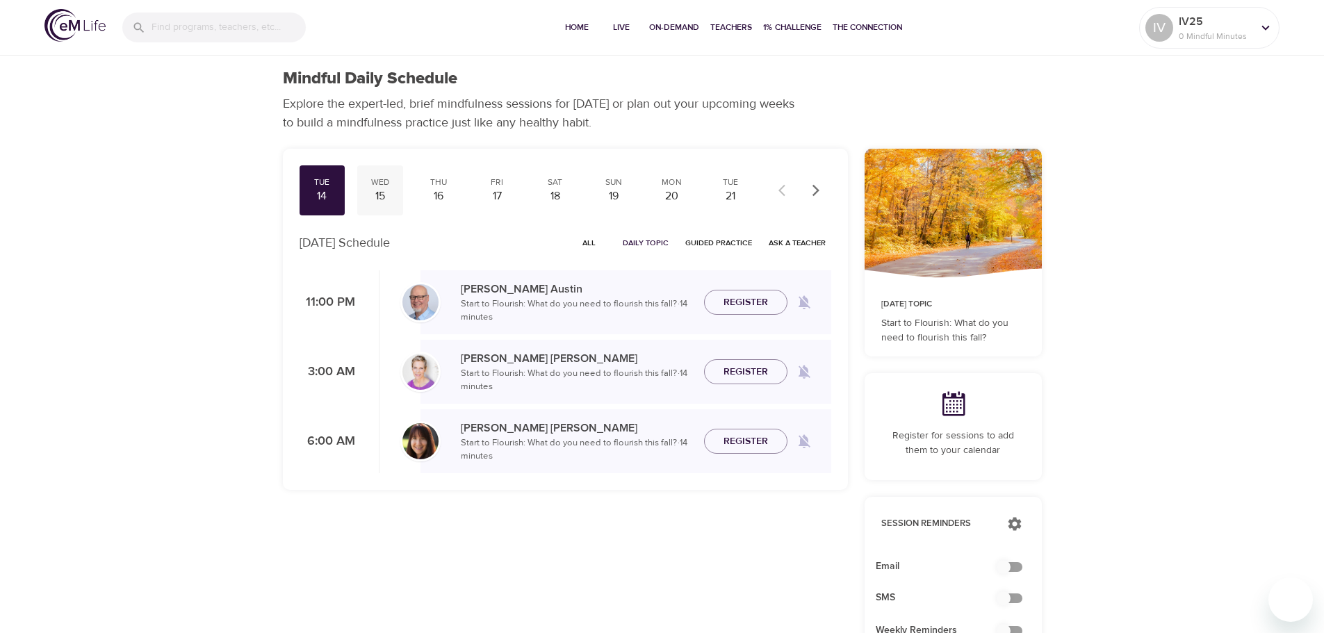
click at [379, 190] on div "15" at bounding box center [380, 196] width 35 height 16
click at [443, 197] on div "16" at bounding box center [438, 196] width 35 height 16
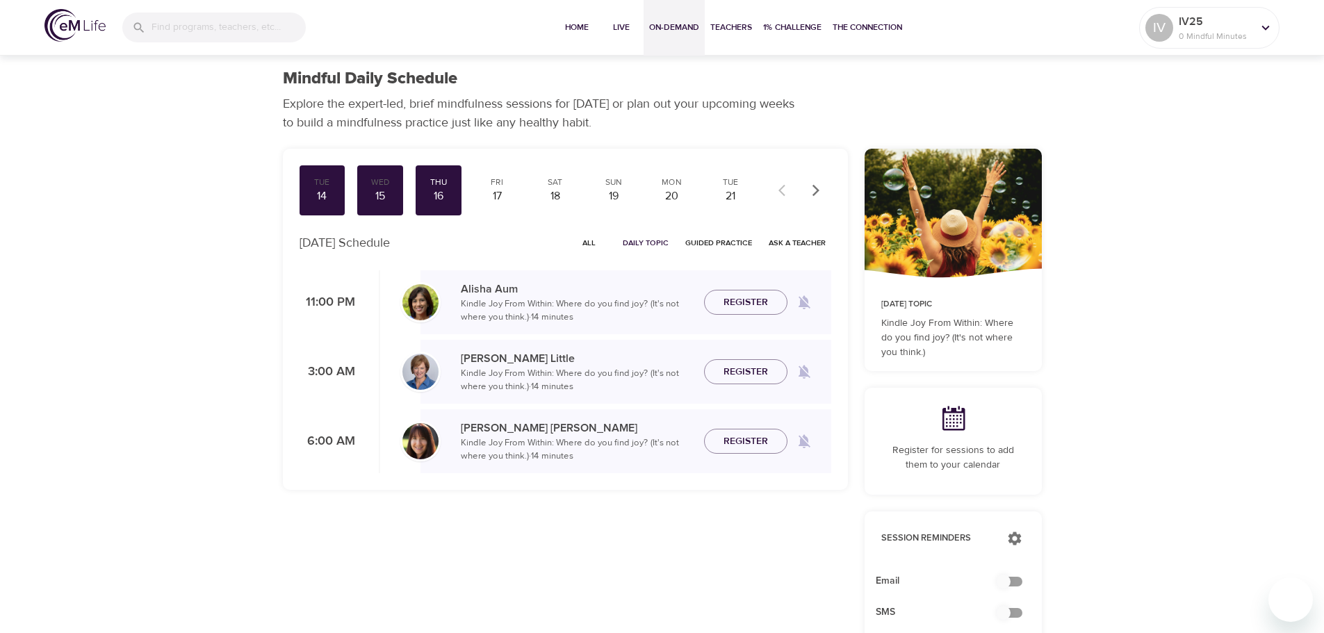
click at [655, 26] on span "On-Demand" at bounding box center [674, 27] width 50 height 15
